Goal: Check status: Check status

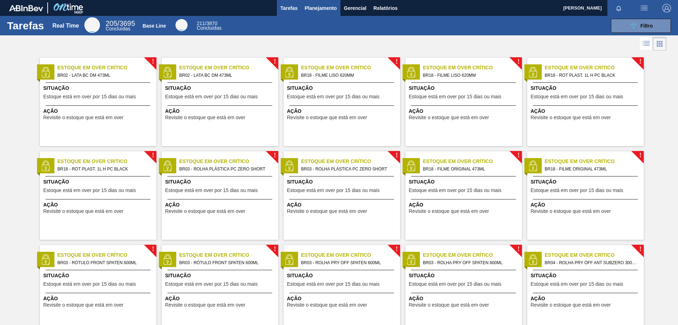
click at [319, 9] on span "Planejamento" at bounding box center [321, 8] width 32 height 8
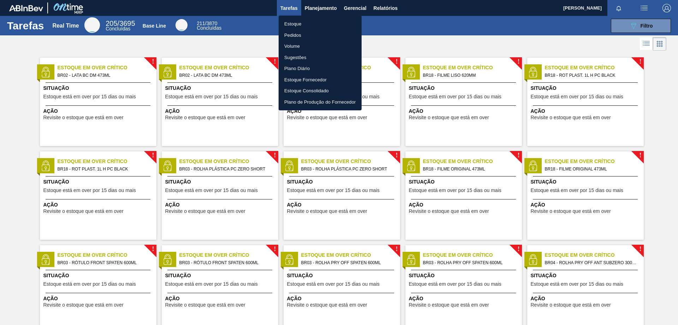
click at [308, 39] on li "Pedidos" at bounding box center [320, 35] width 83 height 11
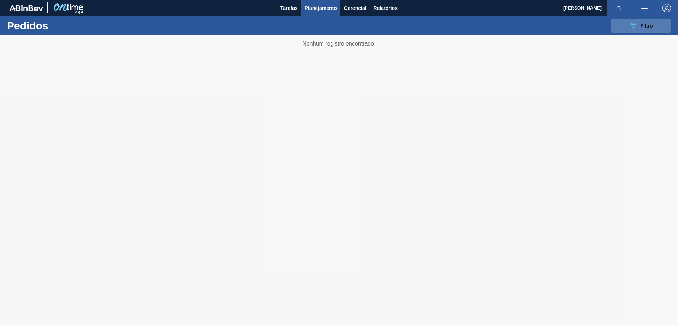
drag, startPoint x: 612, startPoint y: 28, endPoint x: 635, endPoint y: 28, distance: 23.0
click at [617, 28] on button "089F7B8B-B2A5-4AFE-B5C0-19BA573D28AC Filtro" at bounding box center [641, 26] width 60 height 14
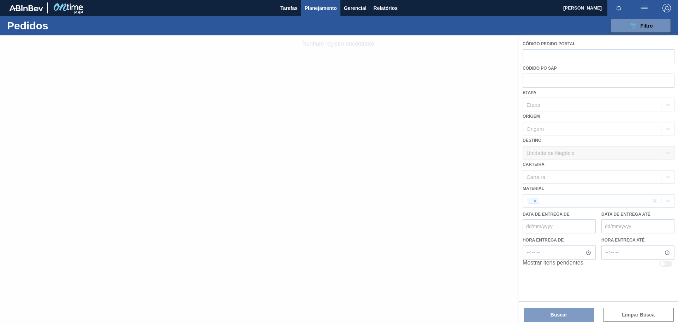
drag, startPoint x: 529, startPoint y: 202, endPoint x: 535, endPoint y: 201, distance: 6.4
click at [532, 202] on div at bounding box center [339, 179] width 678 height 289
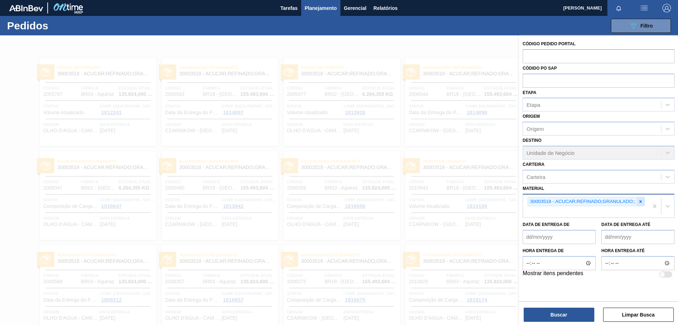
click at [642, 201] on icon at bounding box center [640, 201] width 5 height 5
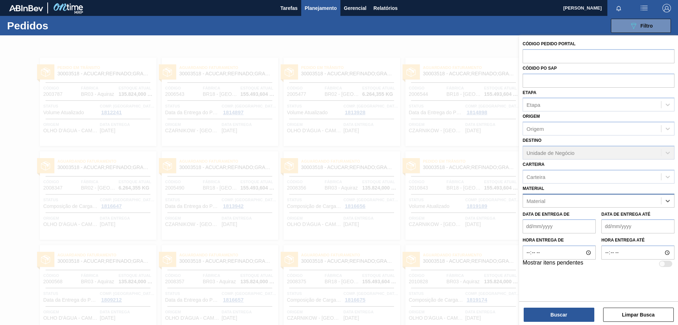
paste input "30002189"
type input "30002189"
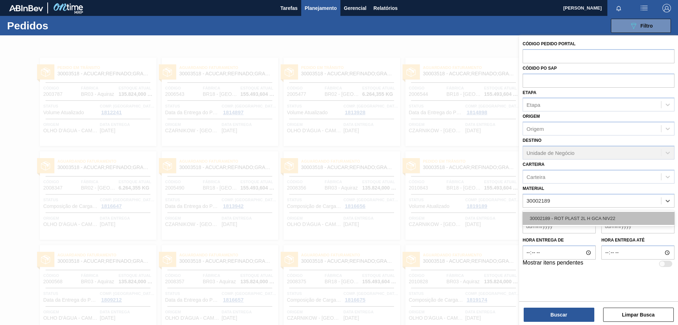
click at [589, 219] on div "30002189 - ROT PLAST 2L H GCA NIV22" at bounding box center [599, 218] width 152 height 13
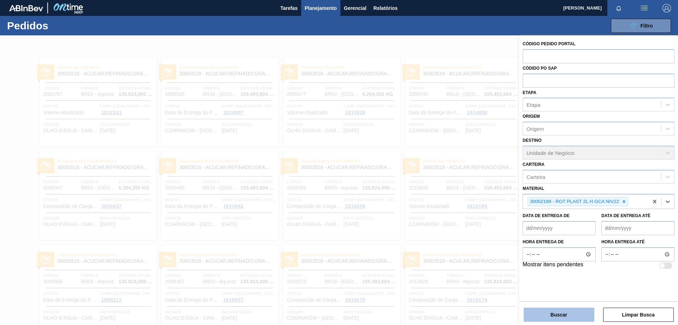
click at [576, 313] on button "Buscar" at bounding box center [559, 314] width 71 height 14
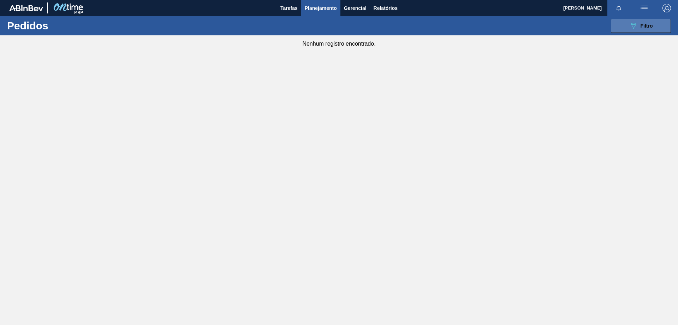
click at [640, 23] on div "089F7B8B-B2A5-4AFE-B5C0-19BA573D28AC Filtro" at bounding box center [641, 26] width 24 height 8
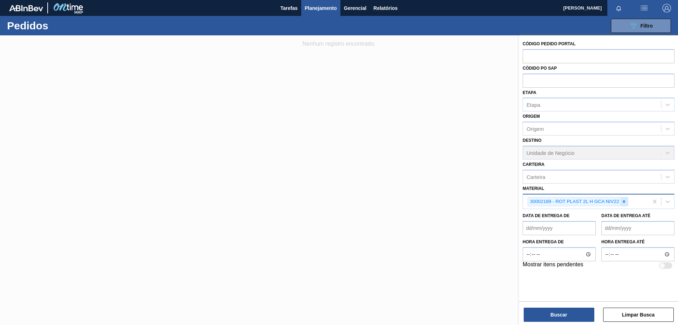
click at [624, 200] on icon at bounding box center [624, 201] width 5 height 5
paste input "30034314"
type input "30034314"
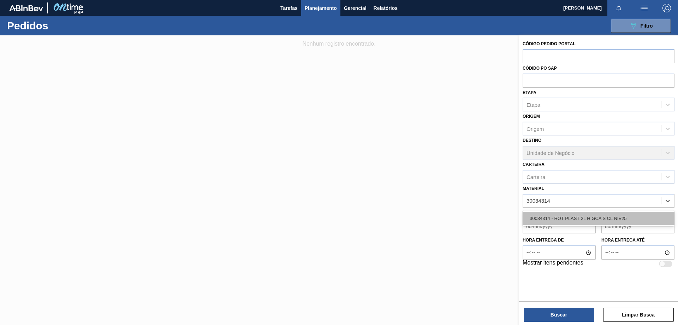
click at [592, 213] on div "30034314 - ROT PLAST 2L H GCA S CL NIV25" at bounding box center [599, 218] width 152 height 13
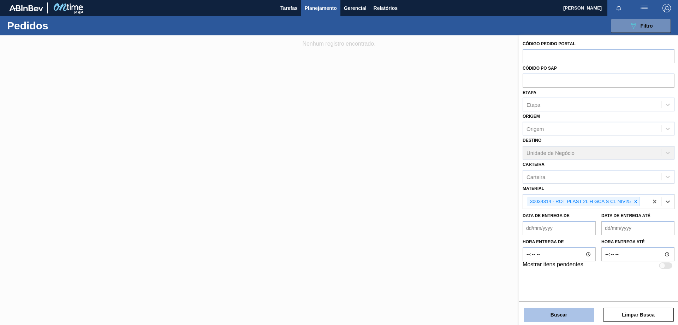
drag, startPoint x: 574, startPoint y: 314, endPoint x: 570, endPoint y: 311, distance: 4.3
click at [574, 314] on button "Buscar" at bounding box center [559, 314] width 71 height 14
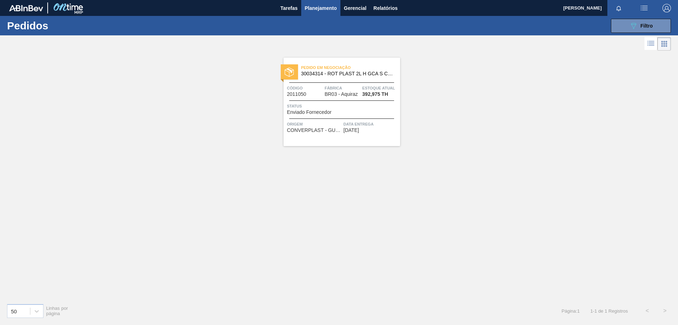
click at [360, 70] on span "Pedido em Negociação" at bounding box center [350, 67] width 99 height 7
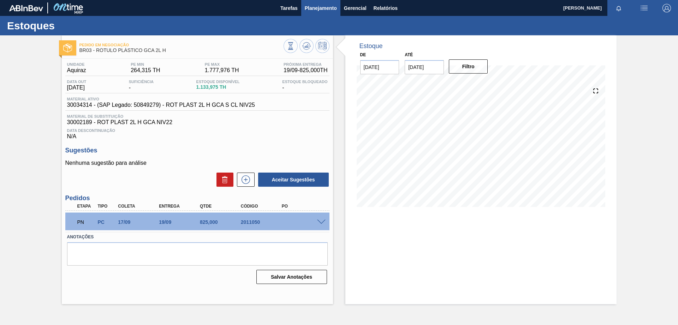
click at [326, 8] on span "Planejamento" at bounding box center [321, 8] width 32 height 8
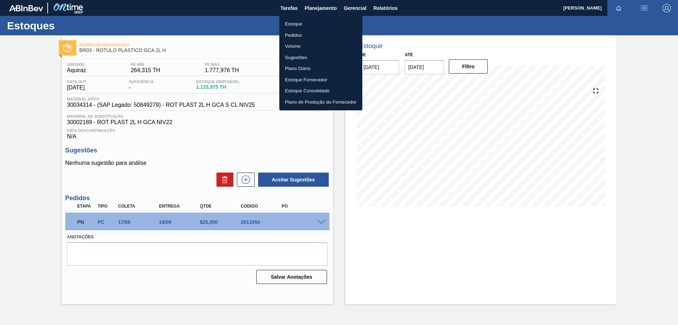
click at [302, 35] on li "Pedidos" at bounding box center [320, 35] width 83 height 11
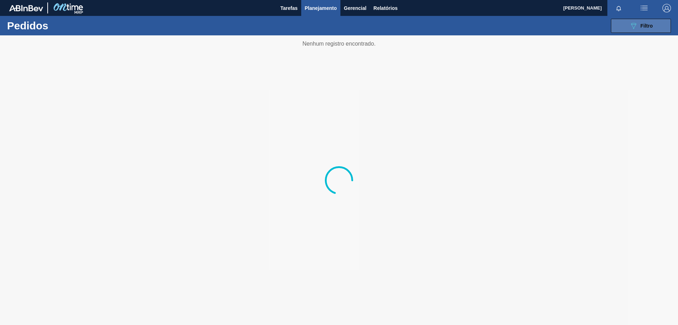
click at [652, 24] on span "Filtro" at bounding box center [647, 26] width 12 height 6
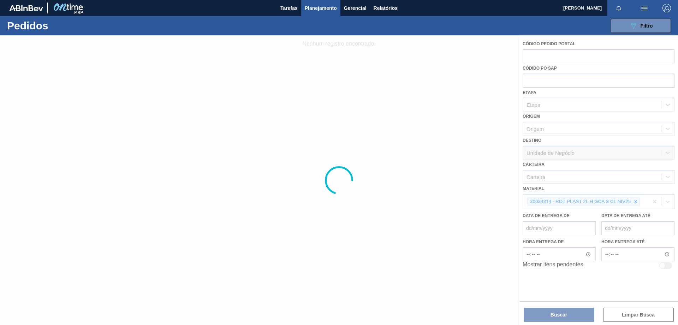
click at [535, 200] on div at bounding box center [339, 179] width 678 height 289
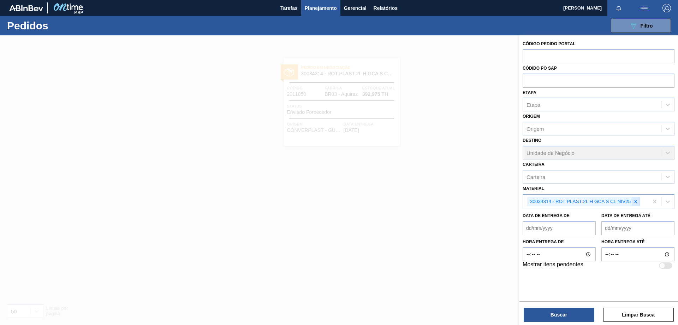
click at [634, 202] on icon at bounding box center [635, 201] width 5 height 5
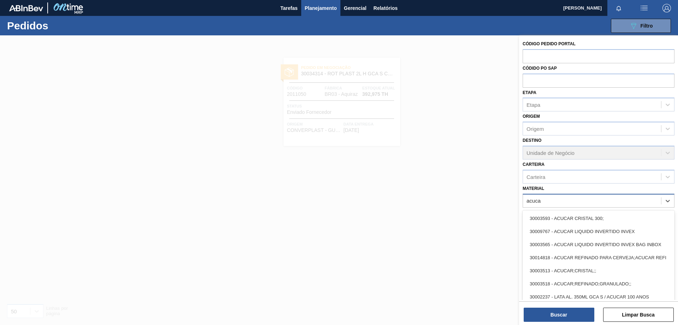
type input "acucar"
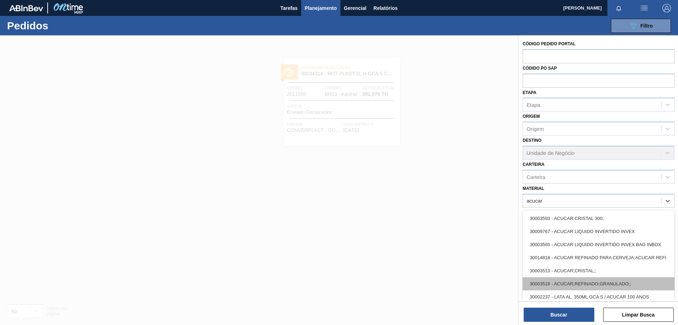
click at [630, 283] on div "30003518 - ACUCAR;REFINADO;GRANULADO;;" at bounding box center [599, 283] width 152 height 13
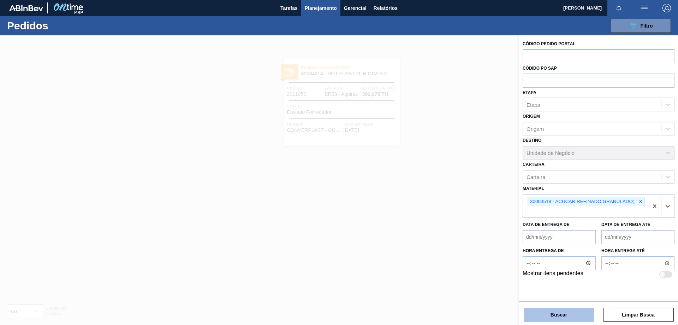
click at [573, 318] on button "Buscar" at bounding box center [559, 314] width 71 height 14
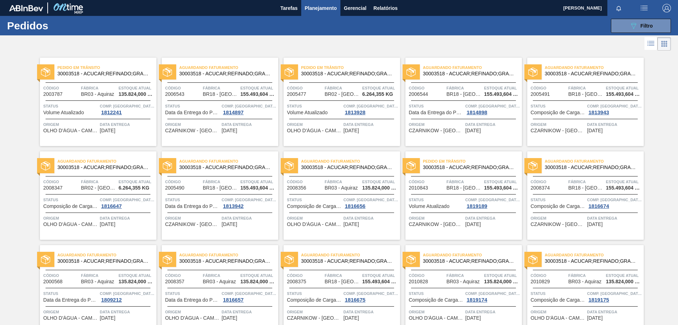
click at [105, 73] on span "30003518 - ACUCAR;REFINADO;GRANULADO;;" at bounding box center [104, 73] width 93 height 5
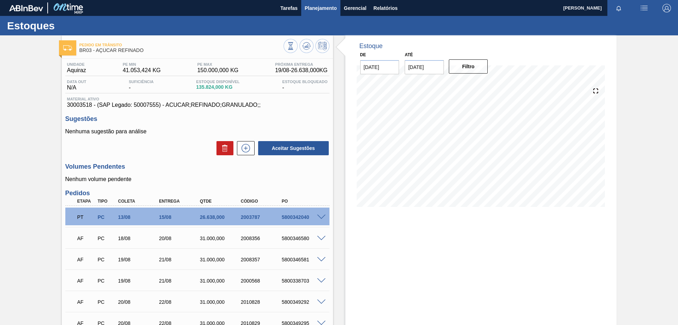
click at [324, 10] on span "Planejamento" at bounding box center [321, 8] width 32 height 8
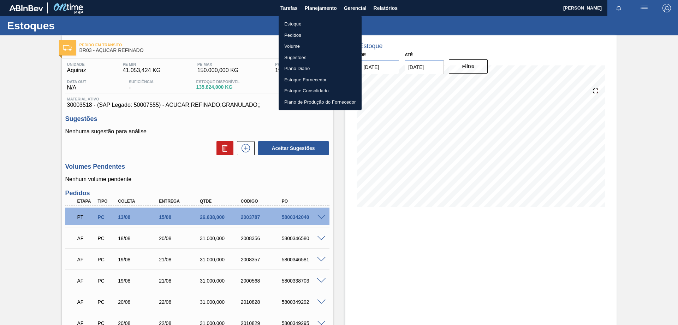
click at [303, 34] on li "Pedidos" at bounding box center [320, 35] width 83 height 11
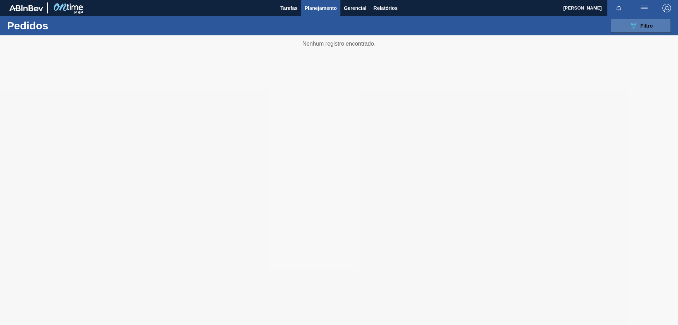
click at [651, 23] on span "Filtro" at bounding box center [647, 26] width 12 height 6
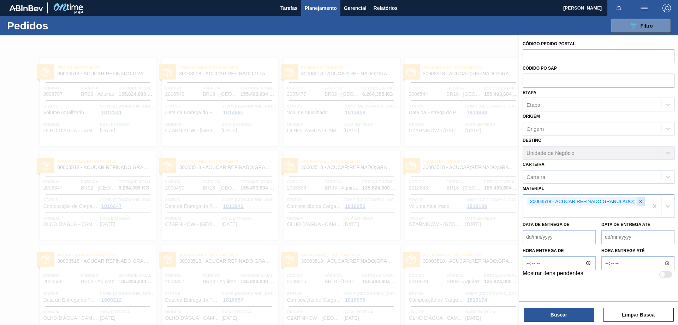
click at [641, 201] on icon at bounding box center [640, 201] width 5 height 5
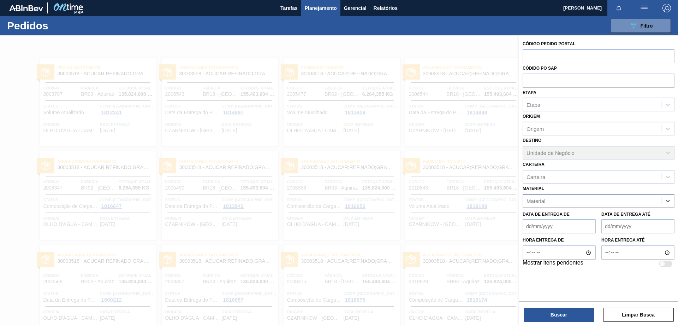
paste input "30002876"
type input "30002876"
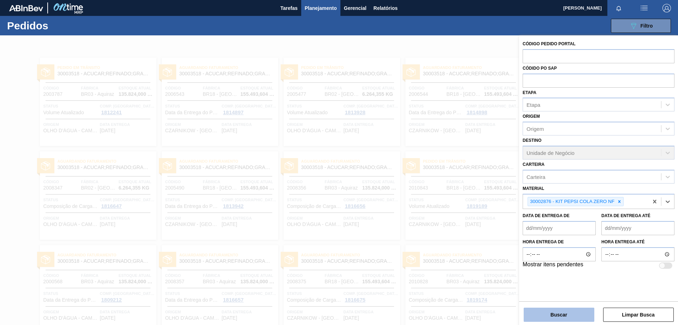
click at [561, 314] on button "Buscar" at bounding box center [559, 314] width 71 height 14
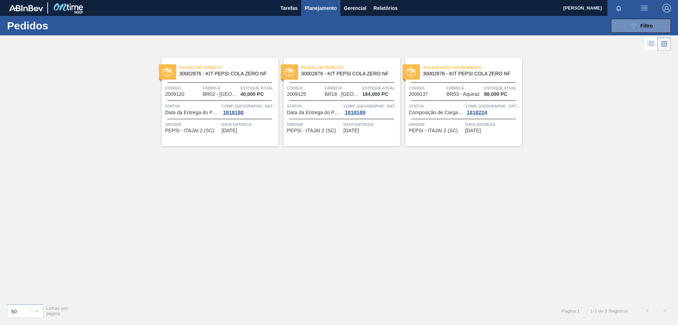
click at [450, 75] on span "30002876 - KIT PEPSI COLA ZERO NF" at bounding box center [469, 73] width 93 height 5
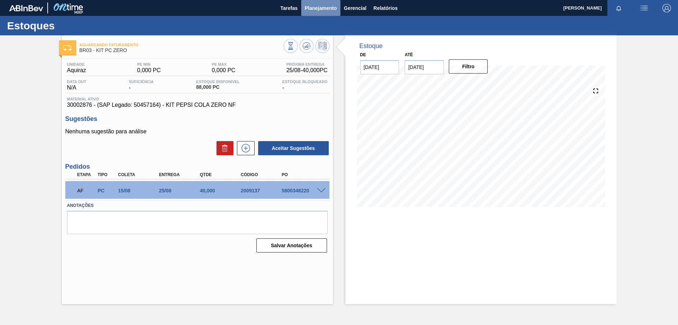
click at [317, 6] on span "Planejamento" at bounding box center [321, 8] width 32 height 8
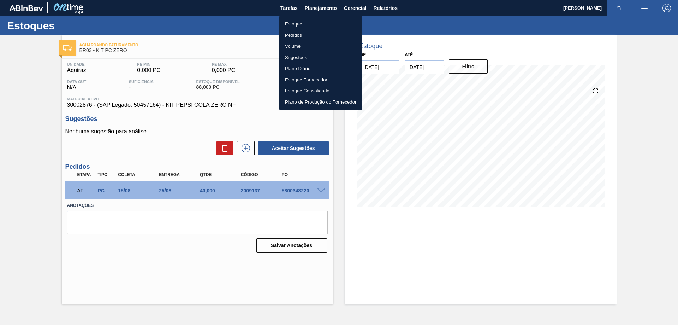
click at [298, 34] on li "Pedidos" at bounding box center [320, 35] width 83 height 11
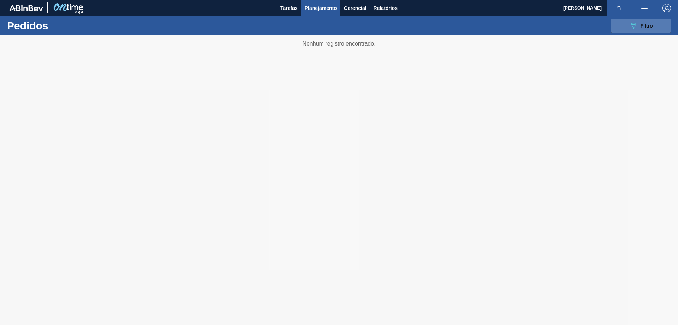
click at [652, 25] on span "Filtro" at bounding box center [647, 26] width 12 height 6
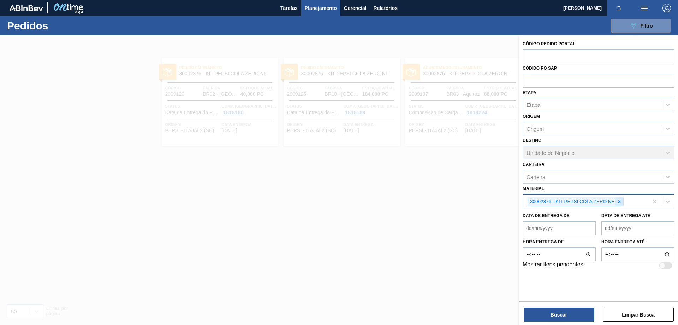
click at [621, 201] on icon at bounding box center [619, 201] width 5 height 5
paste input "30009591"
type input "30009591"
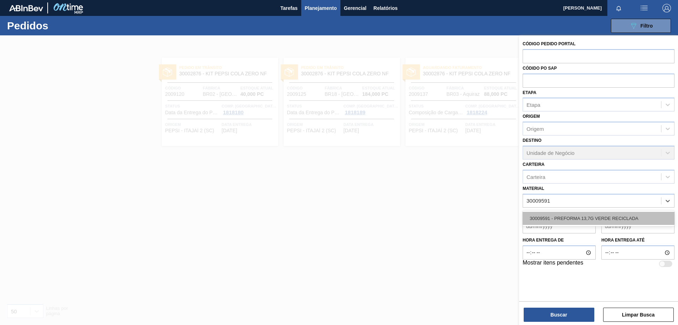
click at [585, 215] on div "30009591 - PREFORMA 13,7G VERDE RECICLADA" at bounding box center [599, 218] width 152 height 13
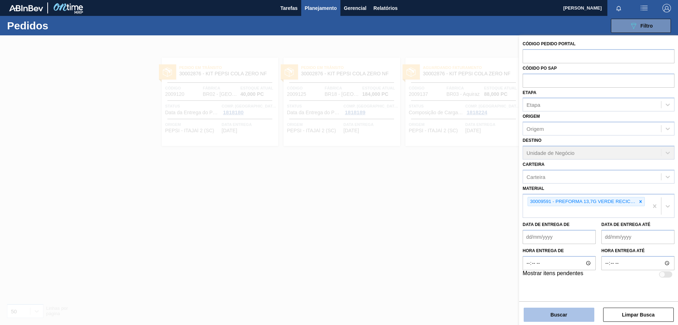
click at [568, 317] on button "Buscar" at bounding box center [559, 314] width 71 height 14
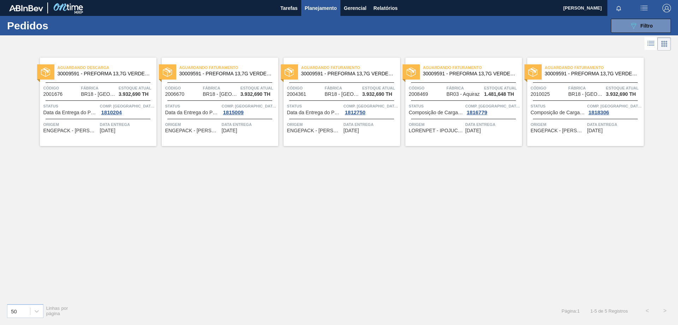
click at [478, 74] on span "30009591 - PREFORMA 13,7G VERDE RECICLADA" at bounding box center [469, 73] width 93 height 5
click at [641, 20] on button "089F7B8B-B2A5-4AFE-B5C0-19BA573D28AC Filtro" at bounding box center [641, 26] width 60 height 14
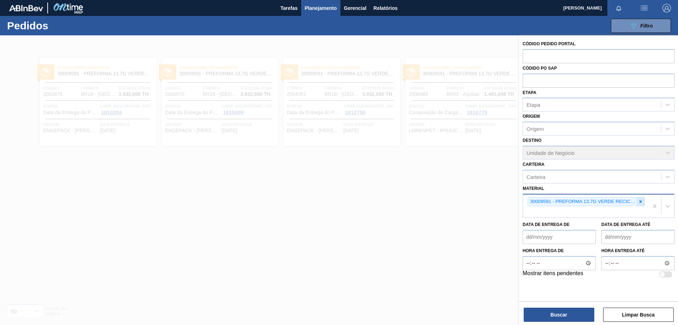
click at [639, 200] on icon at bounding box center [640, 201] width 5 height 5
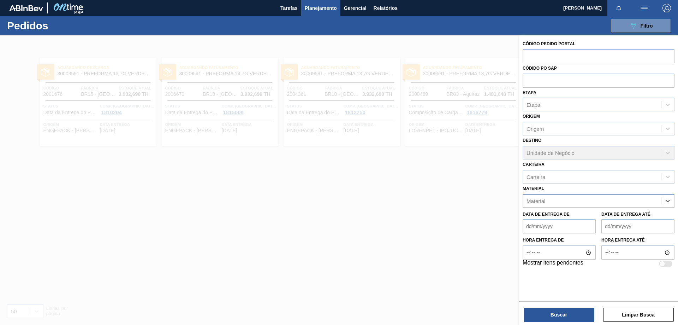
paste input "30003059"
type input "30003059"
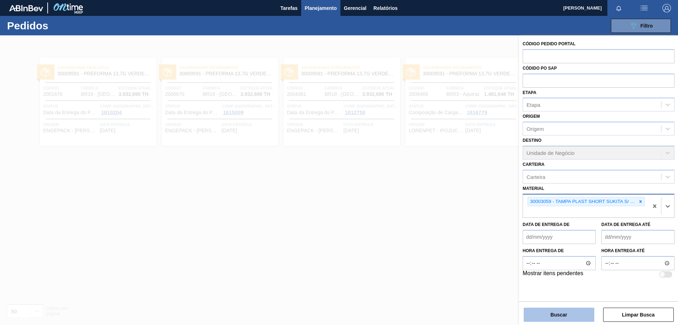
click at [576, 320] on button "Buscar" at bounding box center [559, 314] width 71 height 14
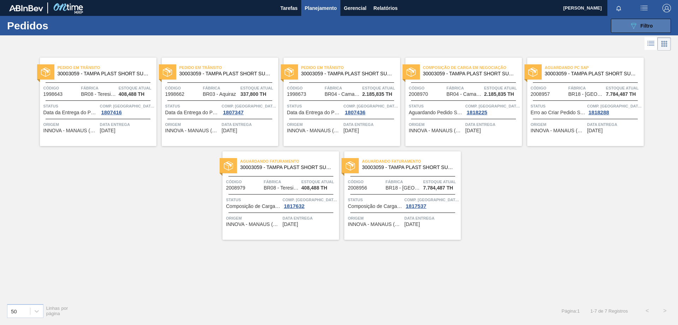
click at [646, 23] on span "Filtro" at bounding box center [647, 26] width 12 height 6
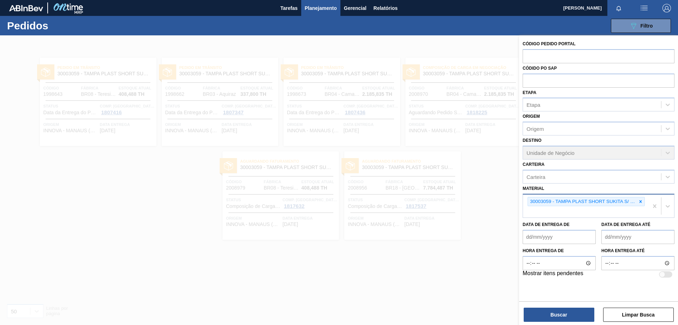
click at [477, 149] on div at bounding box center [339, 197] width 678 height 325
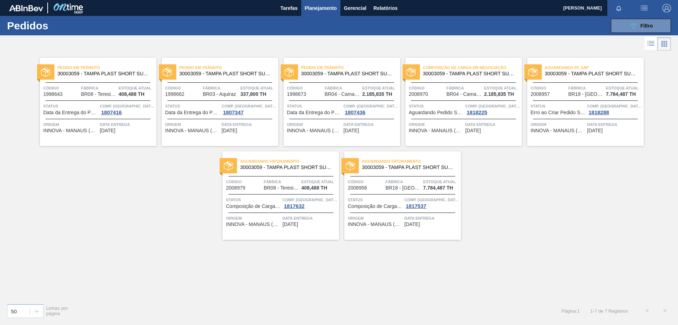
click at [227, 71] on span "30003059 - TAMPA PLAST SHORT SUKITA S/ LINER" at bounding box center [225, 73] width 93 height 5
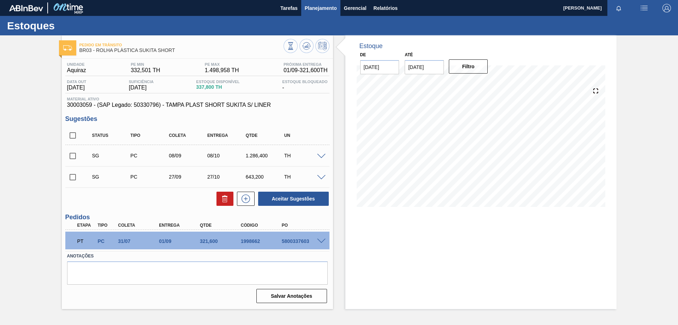
click at [312, 6] on span "Planejamento" at bounding box center [321, 8] width 32 height 8
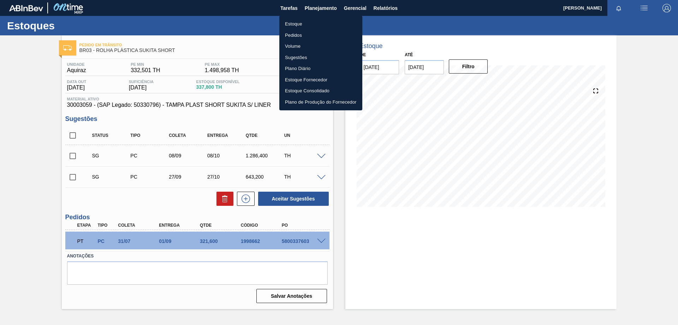
click at [308, 33] on li "Pedidos" at bounding box center [320, 35] width 83 height 11
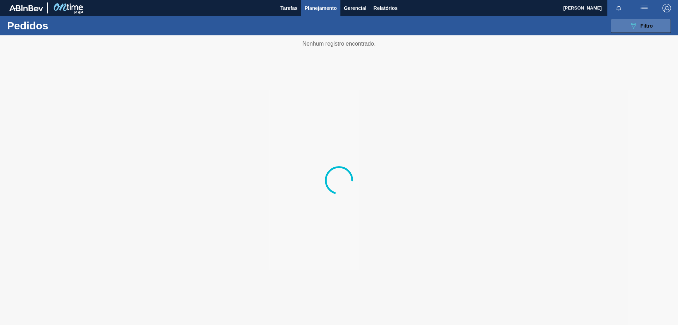
drag, startPoint x: 648, startPoint y: 23, endPoint x: 642, endPoint y: 21, distance: 6.2
click at [647, 22] on div "089F7B8B-B2A5-4AFE-B5C0-19BA573D28AC Filtro" at bounding box center [641, 26] width 24 height 8
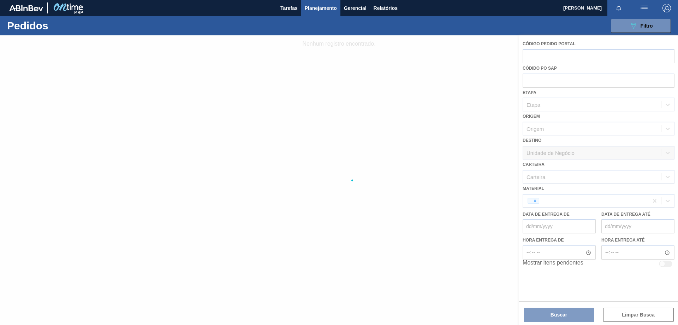
click at [534, 198] on div at bounding box center [339, 179] width 678 height 289
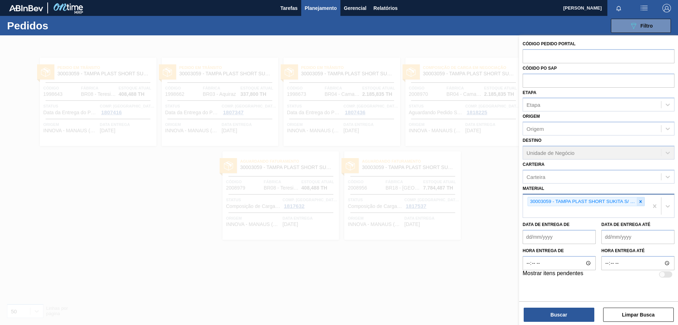
click at [640, 201] on icon at bounding box center [641, 201] width 2 height 2
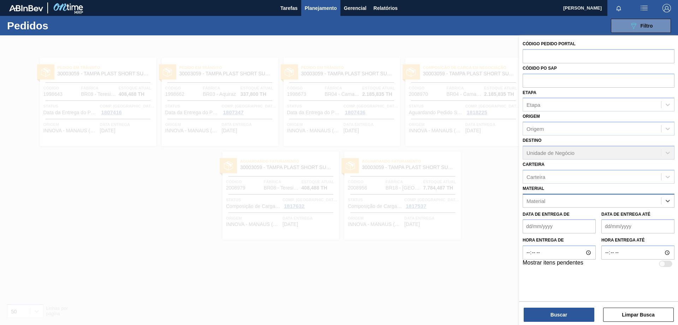
paste input "20005451"
type input "20005451"
click at [586, 217] on div "20005451 - ROT NECK STELLA 600 429 CX84MIL" at bounding box center [599, 218] width 152 height 13
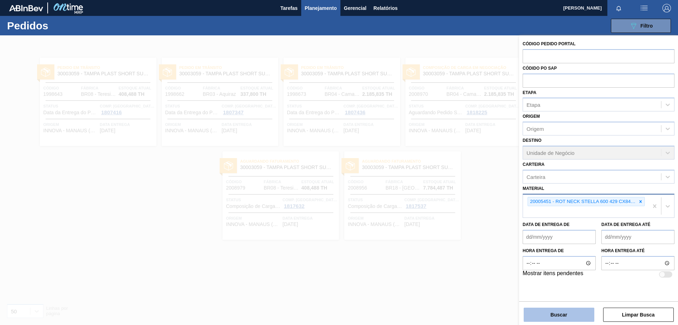
click at [567, 314] on button "Buscar" at bounding box center [559, 314] width 71 height 14
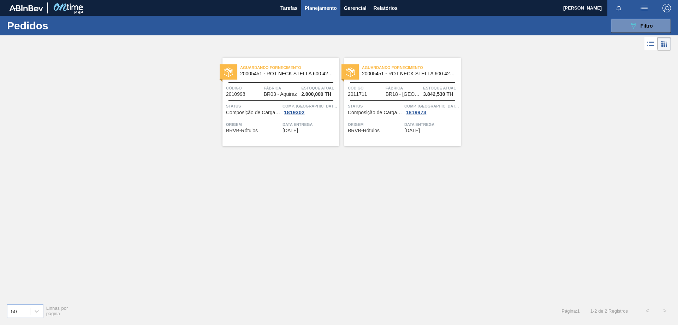
click at [284, 71] on span "20005451 - ROT NECK STELLA 600 429 CX84MIL" at bounding box center [286, 73] width 93 height 5
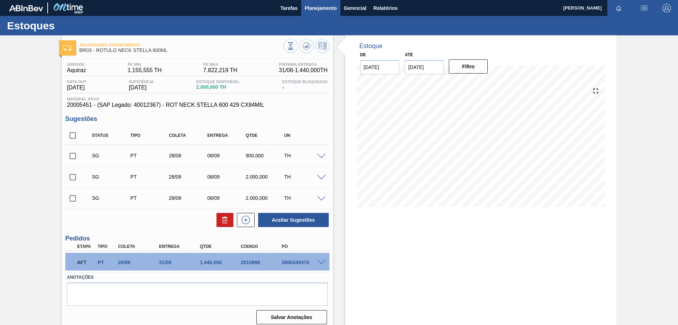
click at [321, 11] on span "Planejamento" at bounding box center [321, 8] width 32 height 8
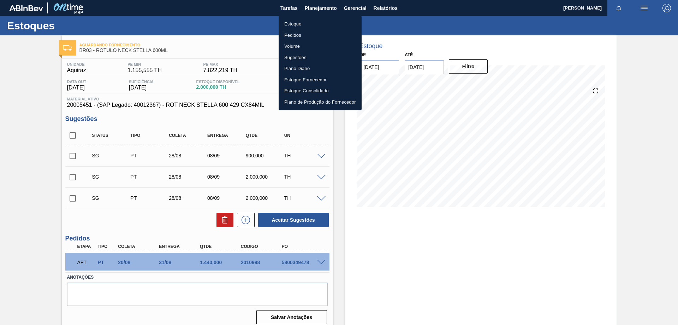
click at [297, 36] on li "Pedidos" at bounding box center [320, 35] width 83 height 11
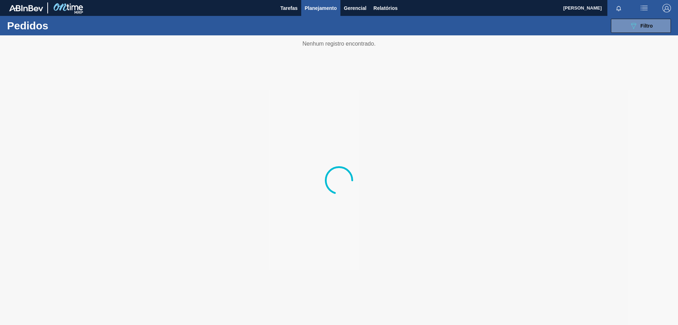
drag, startPoint x: 657, startPoint y: 27, endPoint x: 645, endPoint y: 43, distance: 20.2
click at [657, 27] on button "089F7B8B-B2A5-4AFE-B5C0-19BA573D28AC Filtro" at bounding box center [641, 26] width 60 height 14
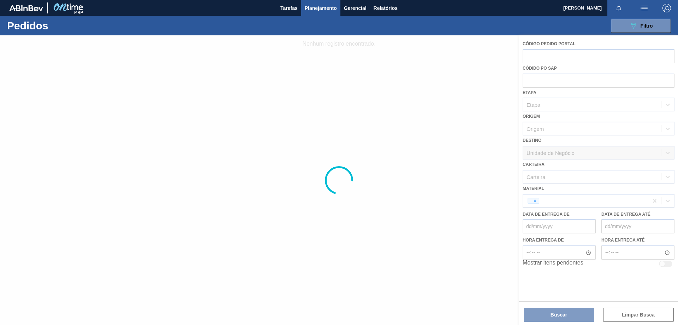
click at [556, 188] on div at bounding box center [339, 179] width 678 height 289
click at [552, 199] on div at bounding box center [339, 179] width 678 height 289
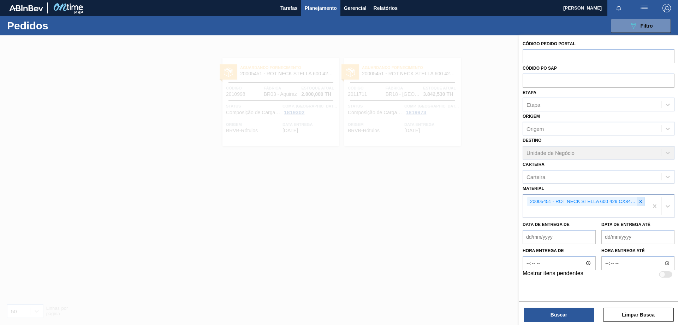
click at [642, 203] on icon at bounding box center [640, 201] width 5 height 5
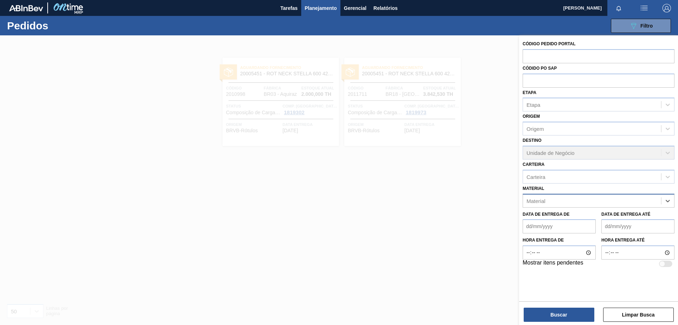
paste input "30030691"
type input "30030691"
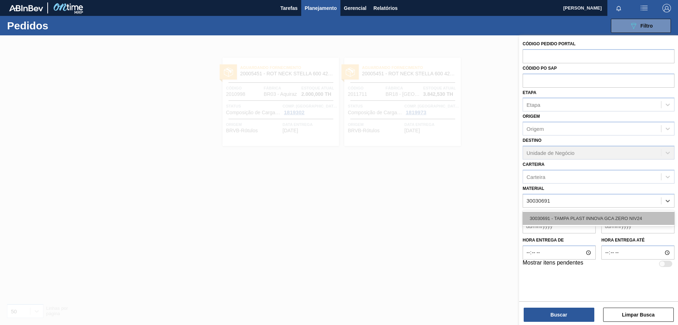
click at [630, 220] on div "30030691 - TAMPA PLAST INNOVA GCA ZERO NIV24" at bounding box center [599, 218] width 152 height 13
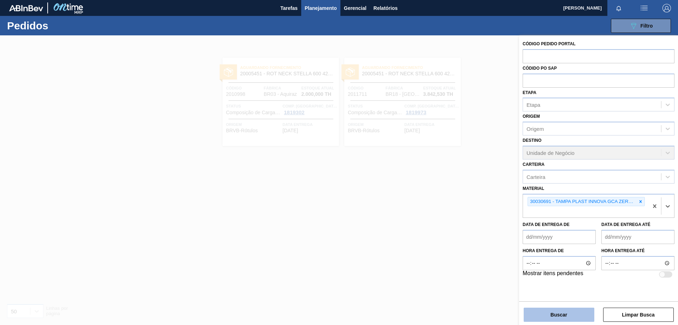
click at [571, 313] on button "Buscar" at bounding box center [559, 314] width 71 height 14
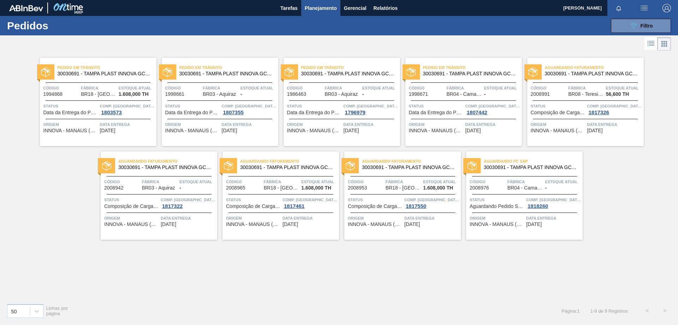
click at [232, 76] on span "30030691 - TAMPA PLAST INNOVA GCA ZERO NIV24" at bounding box center [225, 73] width 93 height 5
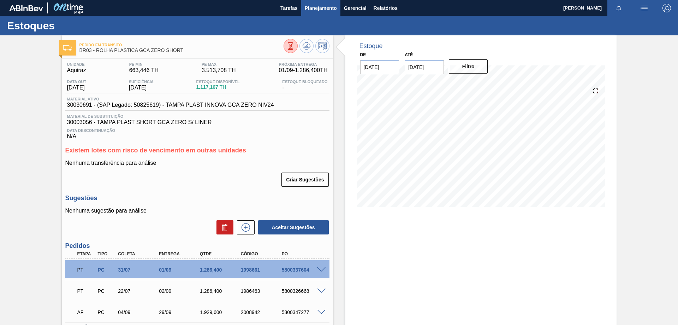
click at [312, 8] on span "Planejamento" at bounding box center [321, 8] width 32 height 8
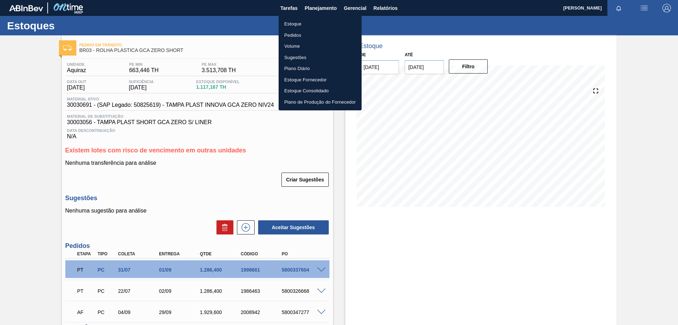
click at [306, 35] on li "Pedidos" at bounding box center [320, 35] width 83 height 11
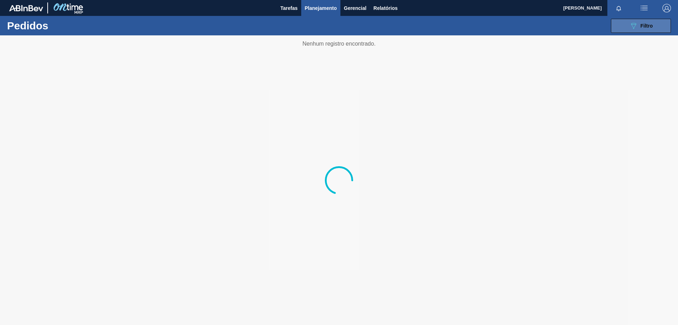
click at [656, 23] on button "089F7B8B-B2A5-4AFE-B5C0-19BA573D28AC Filtro" at bounding box center [641, 26] width 60 height 14
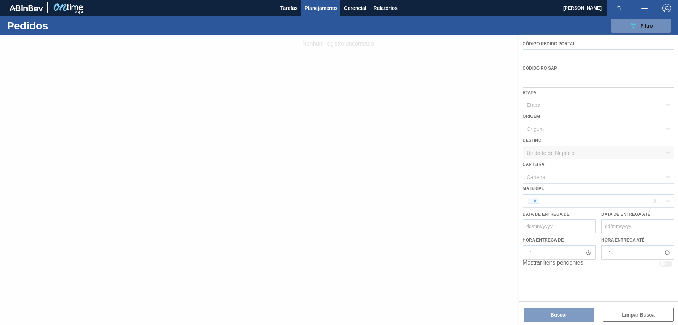
click at [554, 203] on div at bounding box center [339, 179] width 678 height 289
click at [534, 200] on div at bounding box center [339, 179] width 678 height 289
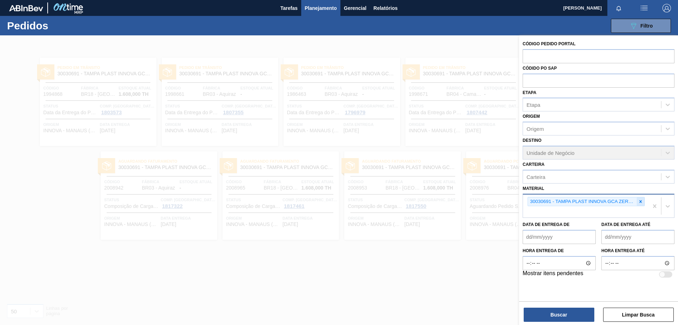
click at [638, 203] on div at bounding box center [641, 201] width 8 height 9
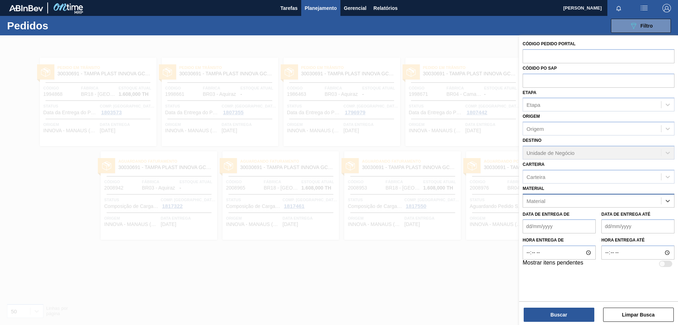
paste input "30002831"
type input "30002831"
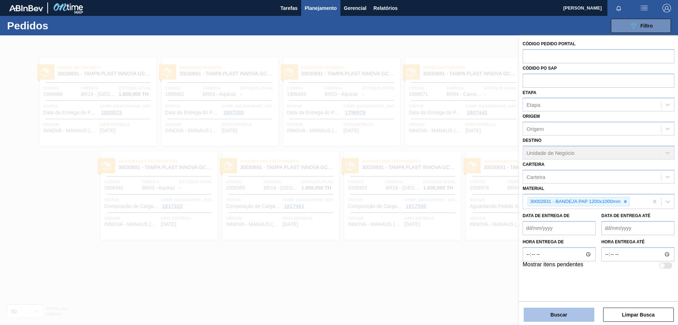
click at [552, 316] on button "Buscar" at bounding box center [559, 314] width 71 height 14
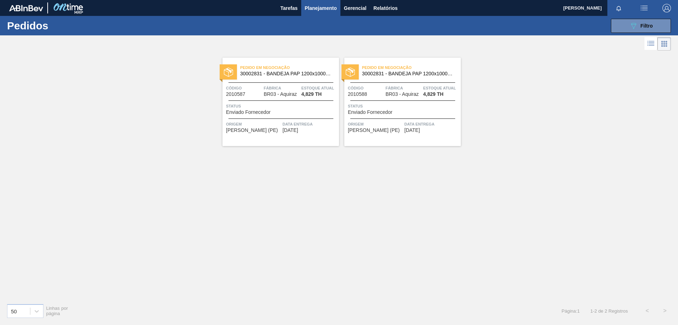
click at [299, 106] on span "Status" at bounding box center [281, 105] width 111 height 7
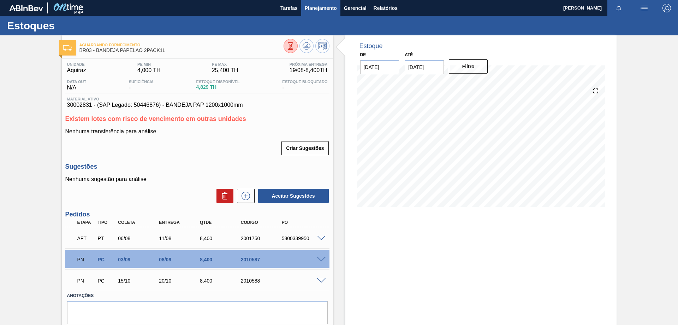
click at [322, 6] on span "Planejamento" at bounding box center [321, 8] width 32 height 8
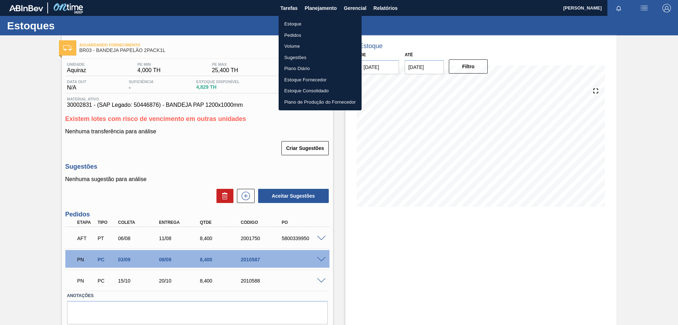
click at [302, 36] on li "Pedidos" at bounding box center [320, 35] width 83 height 11
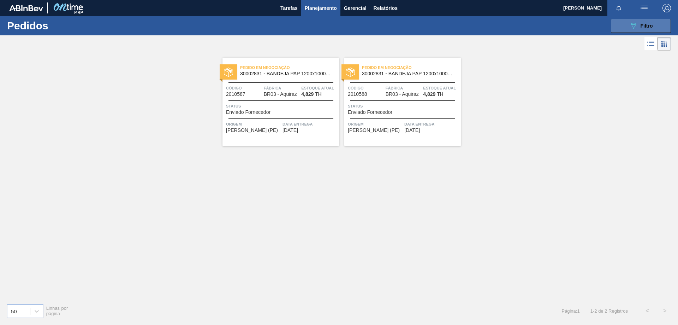
click at [642, 25] on span "Filtro" at bounding box center [647, 26] width 12 height 6
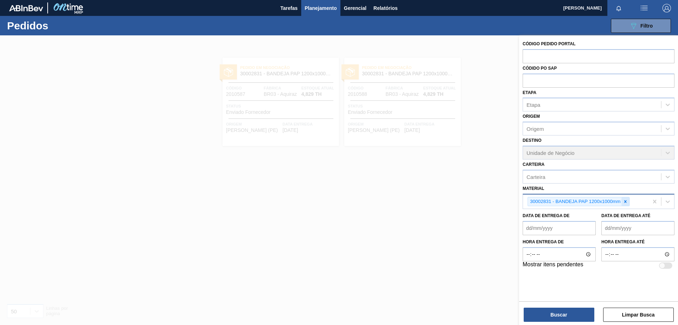
click at [626, 201] on icon at bounding box center [625, 201] width 2 height 2
paste input "20001926"
type input "20001926"
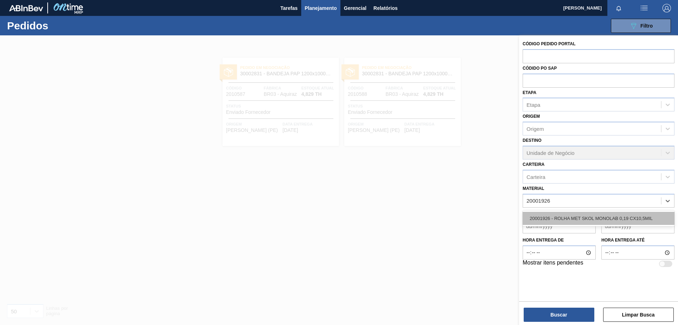
click at [611, 218] on div "20001926 - ROLHA MET SKOL MONOLAB 0,19 CX10,5MIL" at bounding box center [599, 218] width 152 height 13
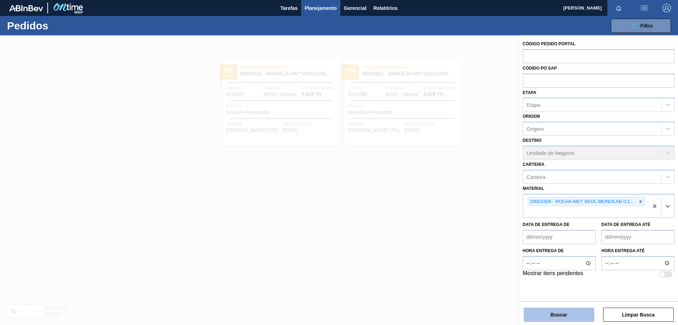
click at [564, 310] on button "Buscar" at bounding box center [559, 314] width 71 height 14
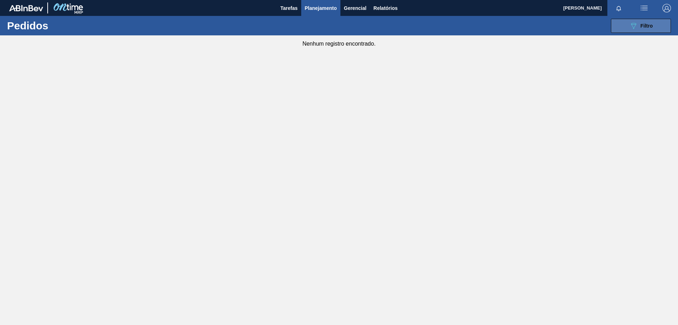
click at [635, 25] on icon "089F7B8B-B2A5-4AFE-B5C0-19BA573D28AC" at bounding box center [633, 26] width 8 height 8
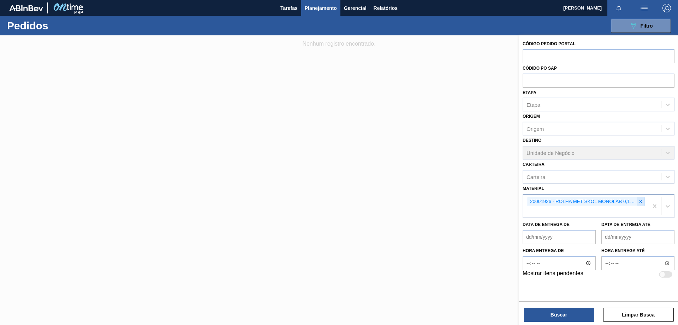
click at [642, 200] on icon at bounding box center [641, 201] width 2 height 2
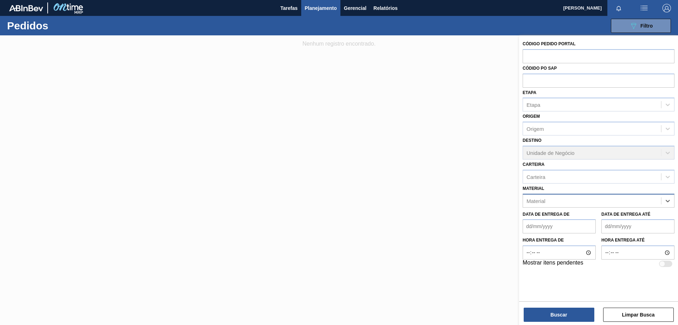
paste input "30003071"
type input "30003071"
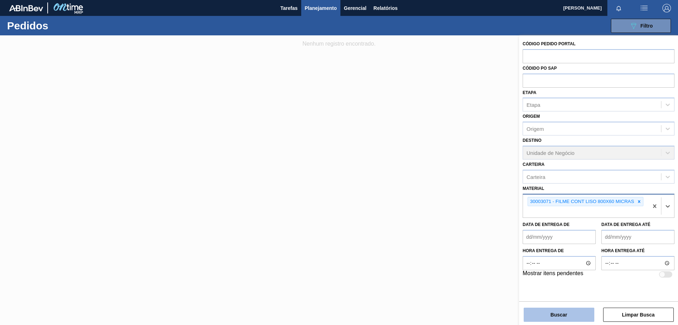
click at [562, 316] on button "Buscar" at bounding box center [559, 314] width 71 height 14
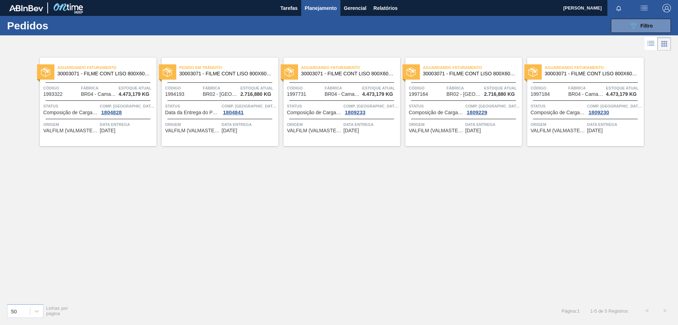
click at [450, 86] on span "Fábrica" at bounding box center [464, 87] width 36 height 7
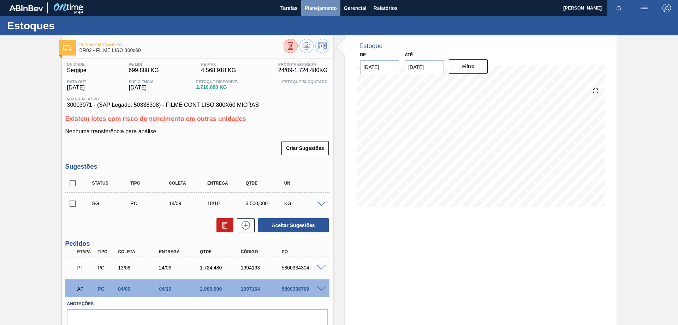
click at [330, 8] on span "Planejamento" at bounding box center [321, 8] width 32 height 8
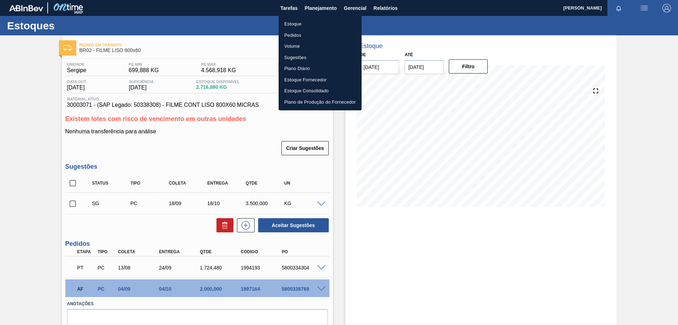
drag, startPoint x: 301, startPoint y: 32, endPoint x: 313, endPoint y: 32, distance: 11.7
click at [301, 32] on li "Pedidos" at bounding box center [320, 35] width 83 height 11
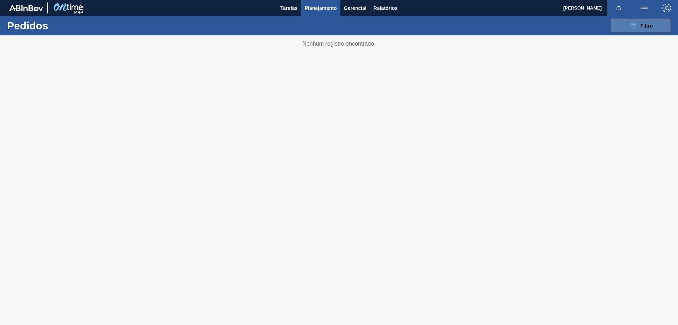
click at [647, 22] on div "089F7B8B-B2A5-4AFE-B5C0-19BA573D28AC Filtro" at bounding box center [641, 26] width 24 height 8
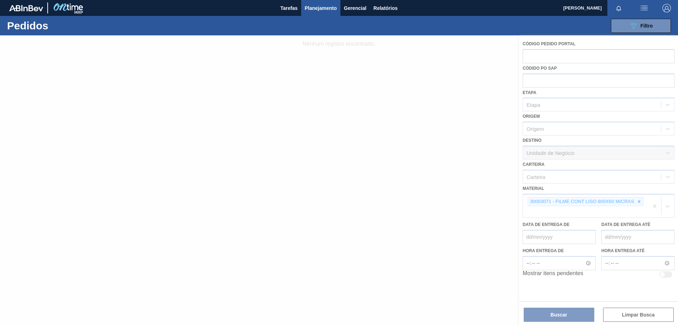
click at [638, 202] on div at bounding box center [339, 179] width 678 height 289
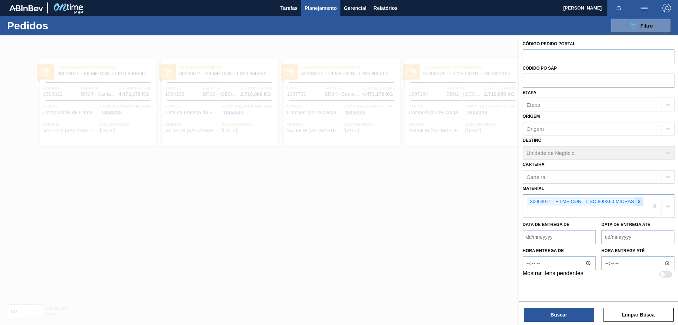
click at [640, 199] on icon at bounding box center [639, 201] width 5 height 5
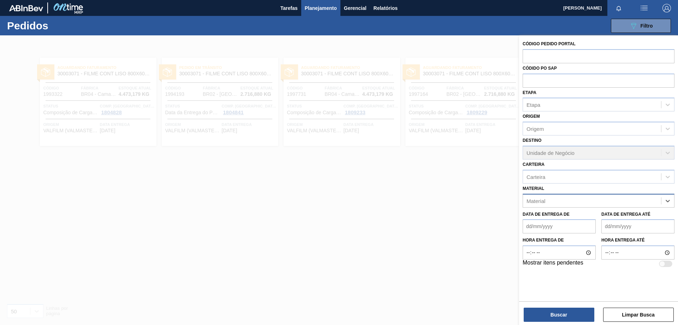
paste input "30004672"
type input "30004672"
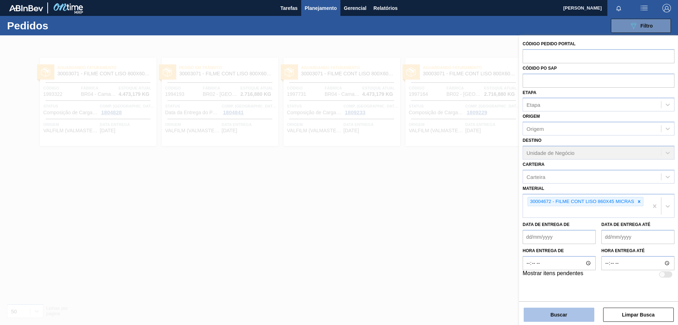
click at [562, 316] on button "Buscar" at bounding box center [559, 314] width 71 height 14
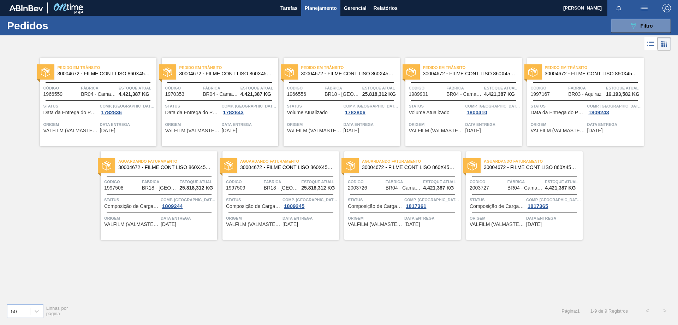
click at [604, 77] on div "Pedido em Trânsito 30004672 - FILME CONT LISO 860X45 MICRAS" at bounding box center [585, 71] width 117 height 16
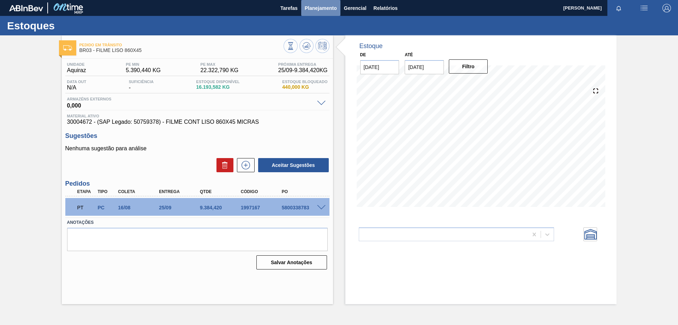
click at [330, 7] on span "Planejamento" at bounding box center [321, 8] width 32 height 8
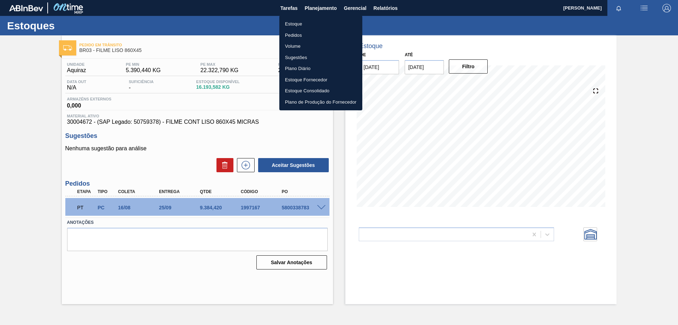
click at [306, 37] on li "Pedidos" at bounding box center [320, 35] width 83 height 11
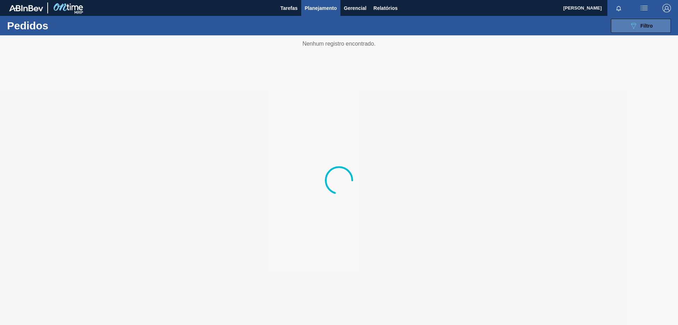
click at [644, 26] on span "Filtro" at bounding box center [647, 26] width 12 height 6
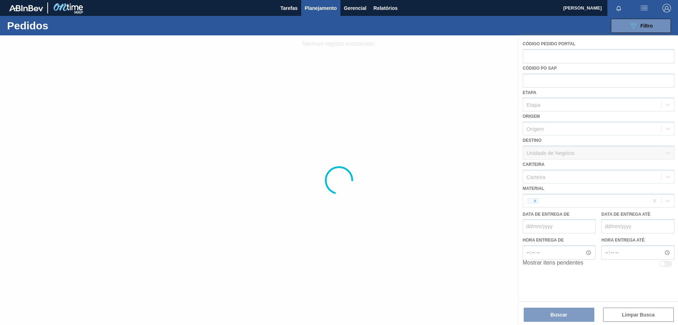
click at [547, 204] on div at bounding box center [339, 179] width 678 height 289
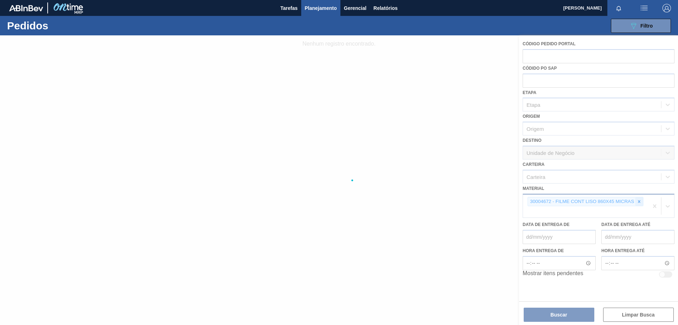
drag, startPoint x: 639, startPoint y: 200, endPoint x: 636, endPoint y: 202, distance: 4.1
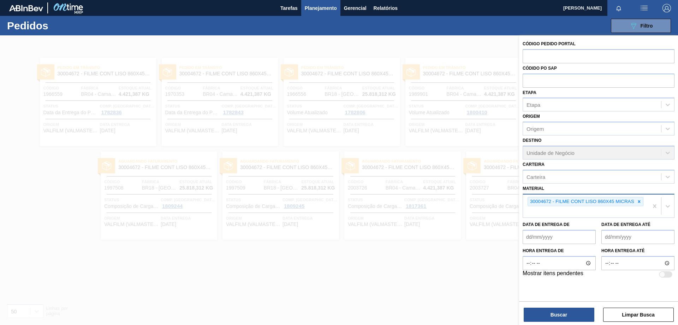
click at [630, 209] on div "30004672 - FILME CONT LISO 860X45 MICRAS" at bounding box center [585, 205] width 125 height 23
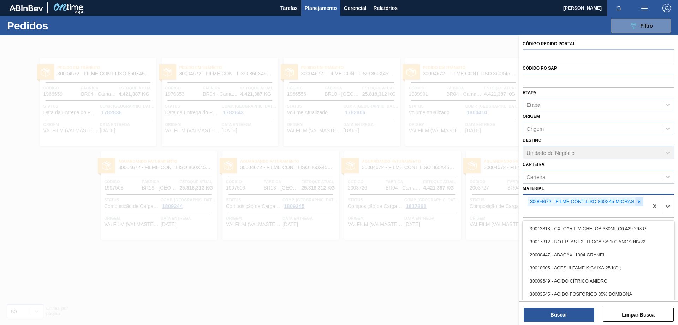
click at [638, 200] on icon at bounding box center [639, 201] width 5 height 5
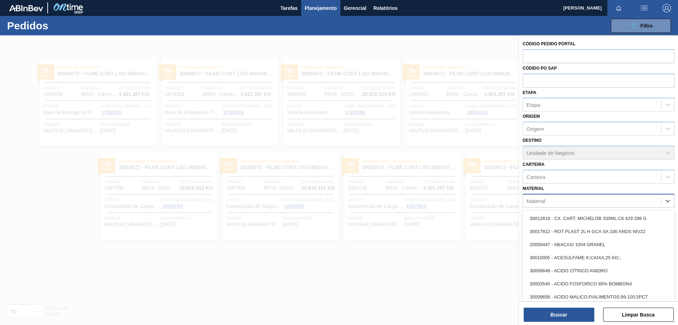
paste input "20005476"
type input "20005476"
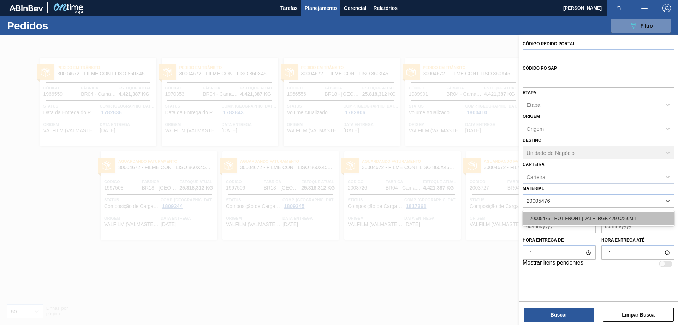
click at [618, 217] on div "20005476 - ROT FRONT [DATE] RGB 429 CX60MIL" at bounding box center [599, 218] width 152 height 13
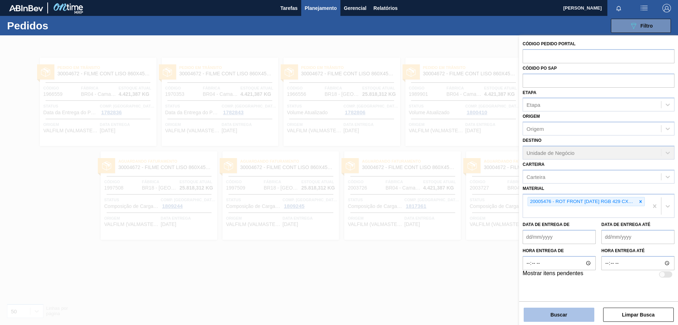
click at [567, 315] on button "Buscar" at bounding box center [559, 314] width 71 height 14
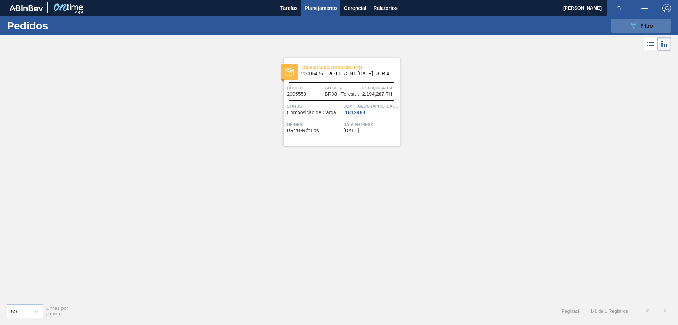
drag, startPoint x: 656, startPoint y: 27, endPoint x: 601, endPoint y: 27, distance: 54.7
click at [657, 26] on button "089F7B8B-B2A5-4AFE-B5C0-19BA573D28AC Filtro" at bounding box center [641, 26] width 60 height 14
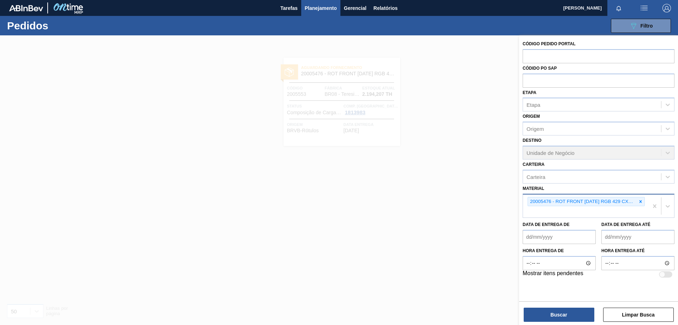
click at [640, 199] on icon at bounding box center [640, 201] width 5 height 5
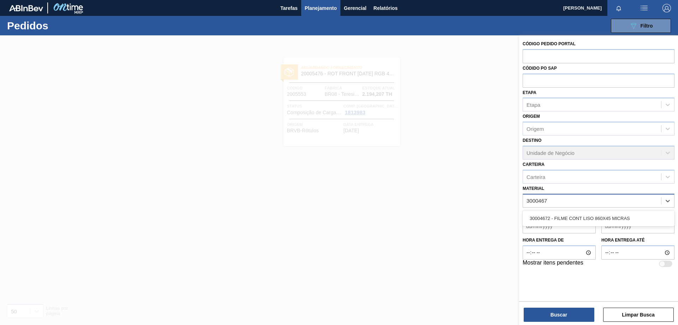
type input "30004672"
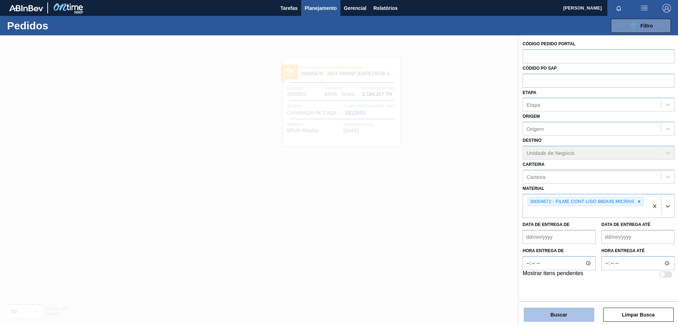
click at [582, 314] on button "Buscar" at bounding box center [559, 314] width 71 height 14
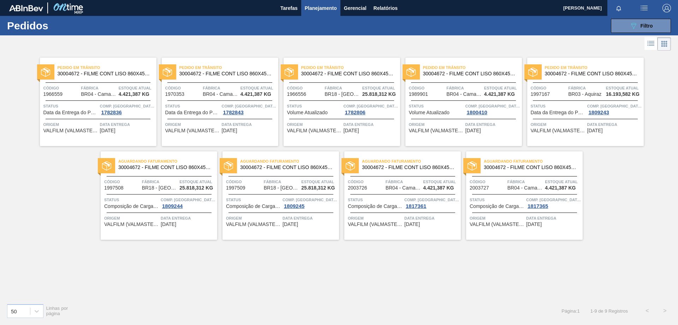
click at [610, 72] on span "30004672 - FILME CONT LISO 860X45 MICRAS" at bounding box center [591, 73] width 93 height 5
